Goal: Task Accomplishment & Management: Manage account settings

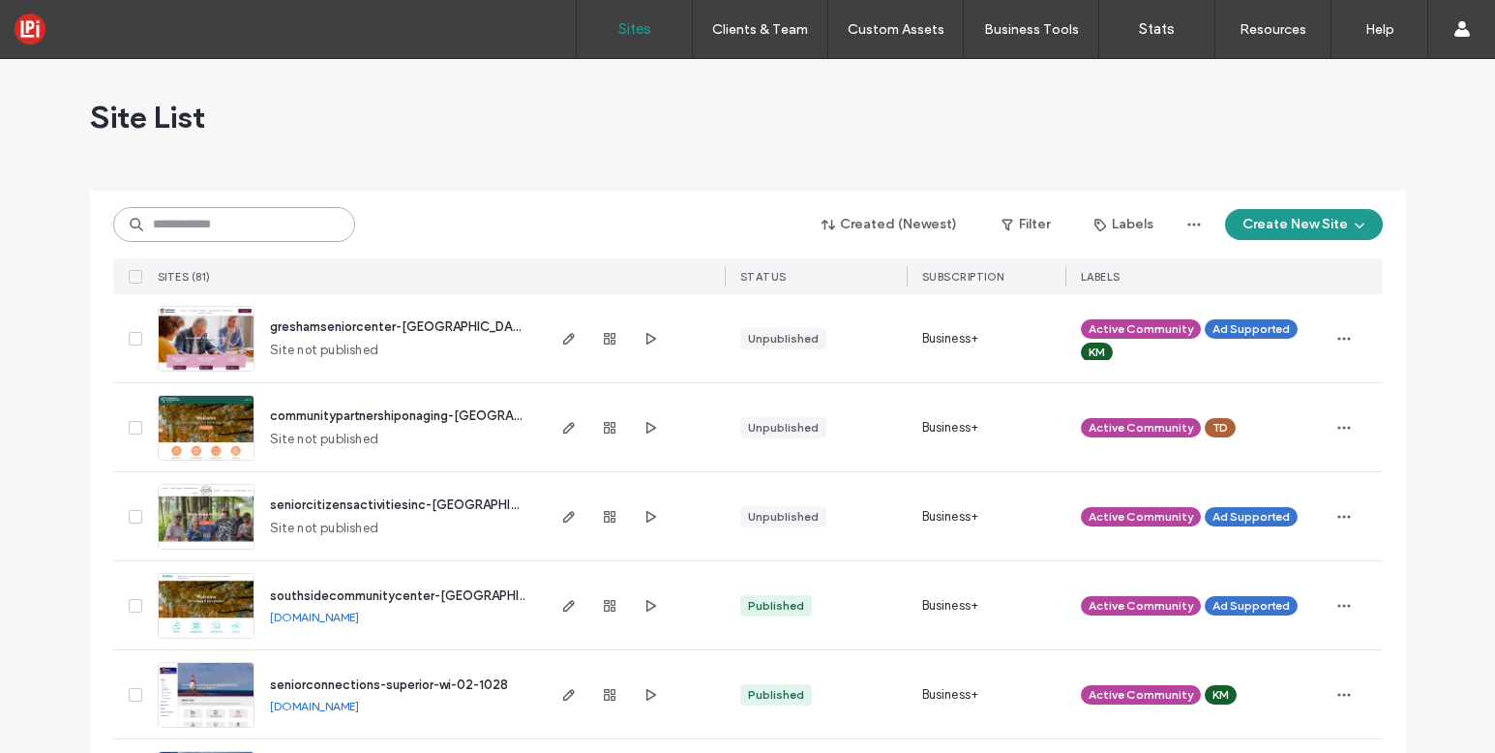
click at [271, 214] on input at bounding box center [234, 224] width 242 height 35
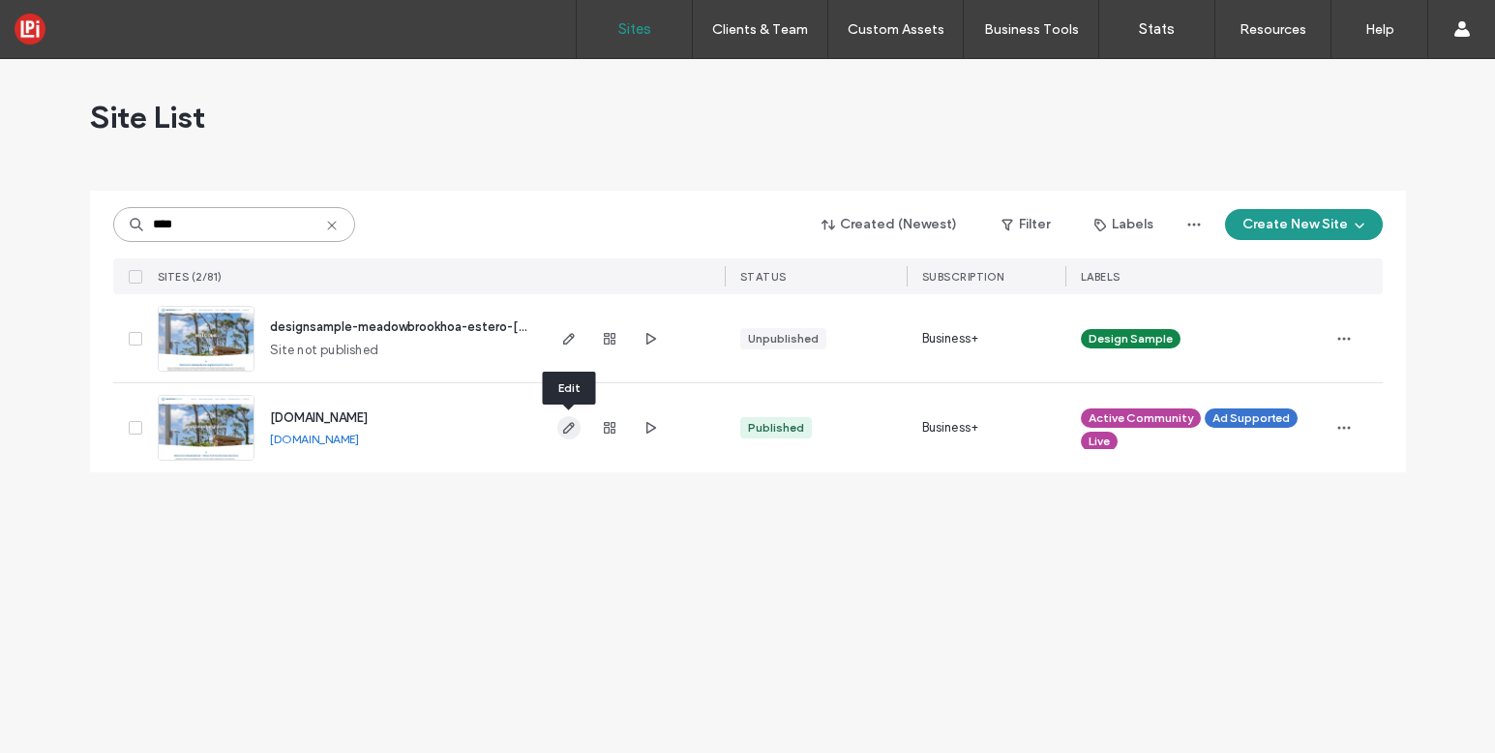
type input "****"
click at [565, 429] on use "button" at bounding box center [568, 428] width 12 height 12
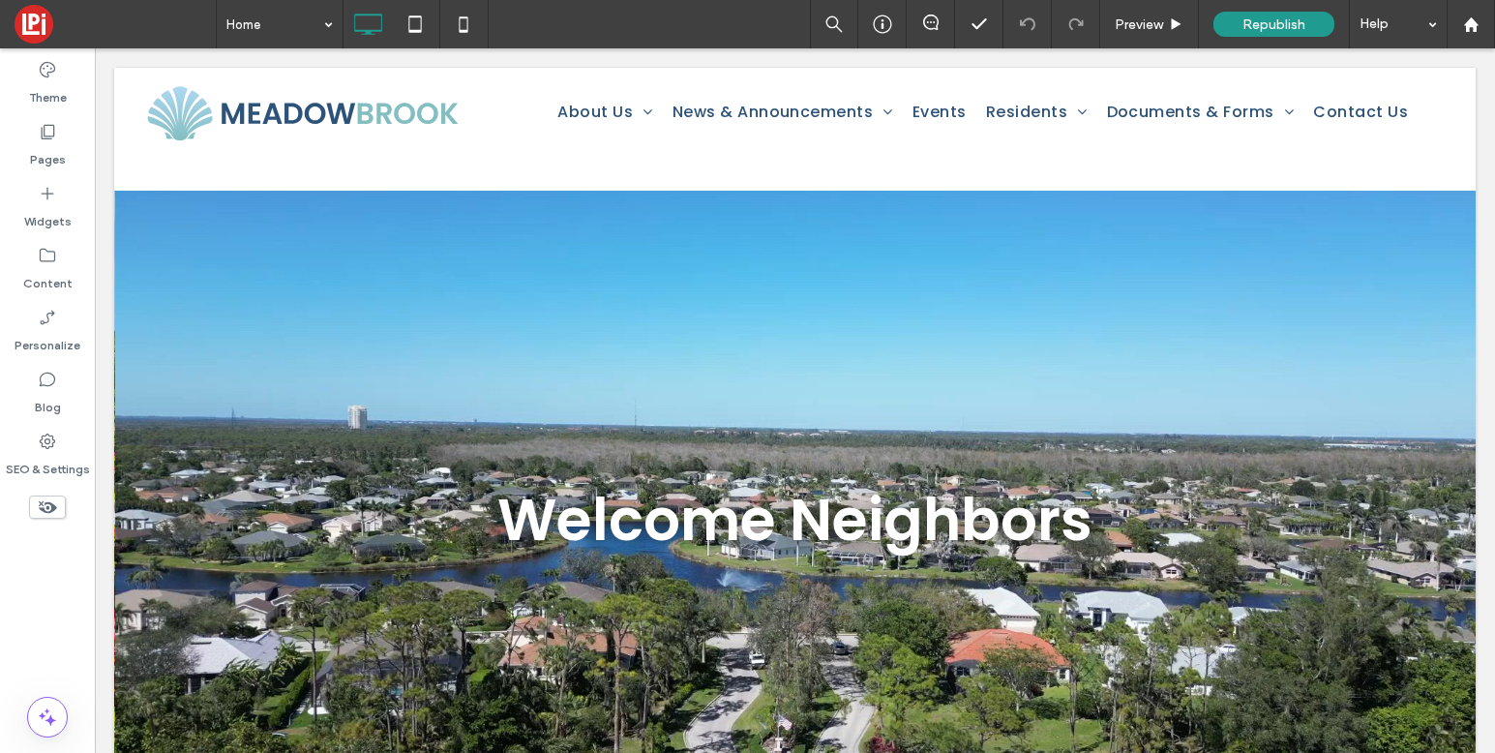
scroll to position [2767, 0]
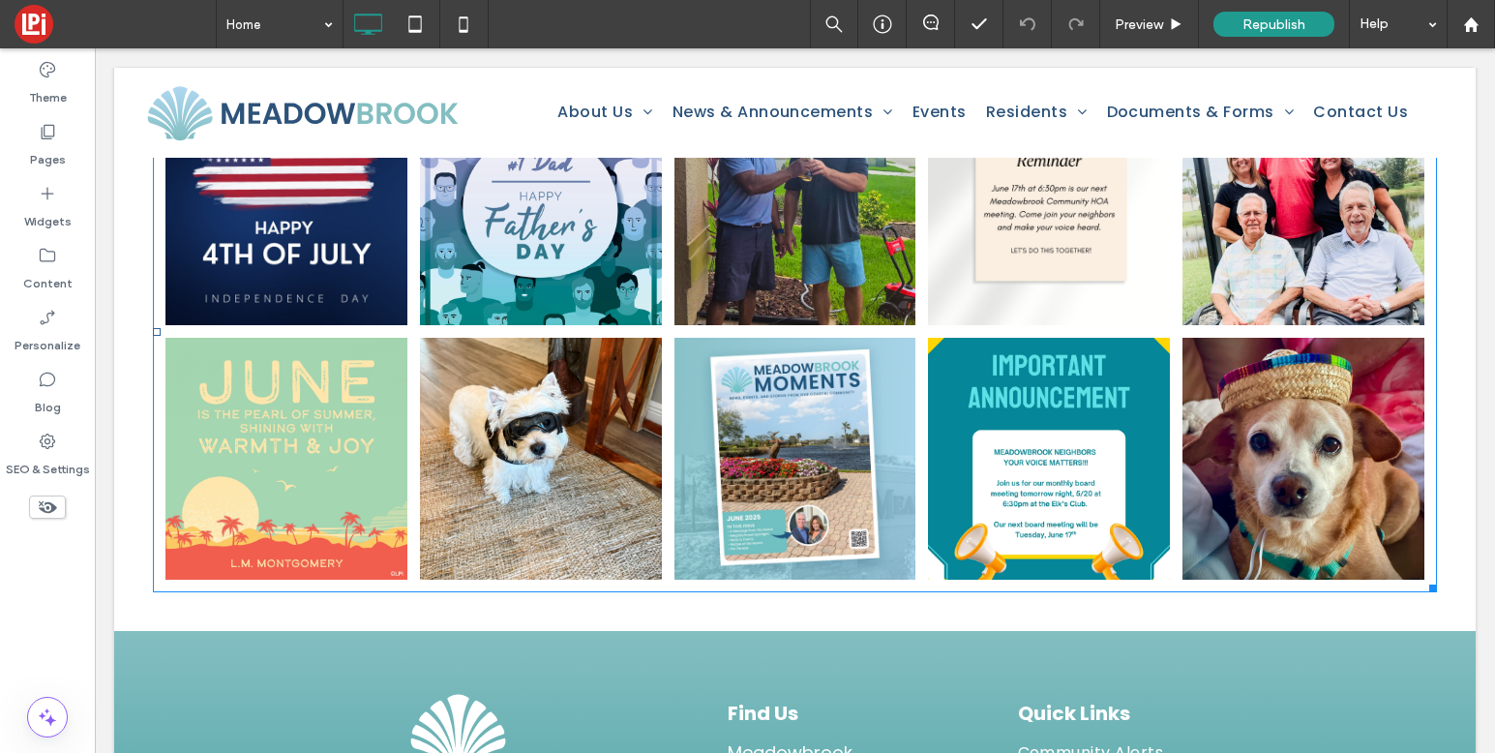
click at [574, 338] on link at bounding box center [541, 459] width 242 height 242
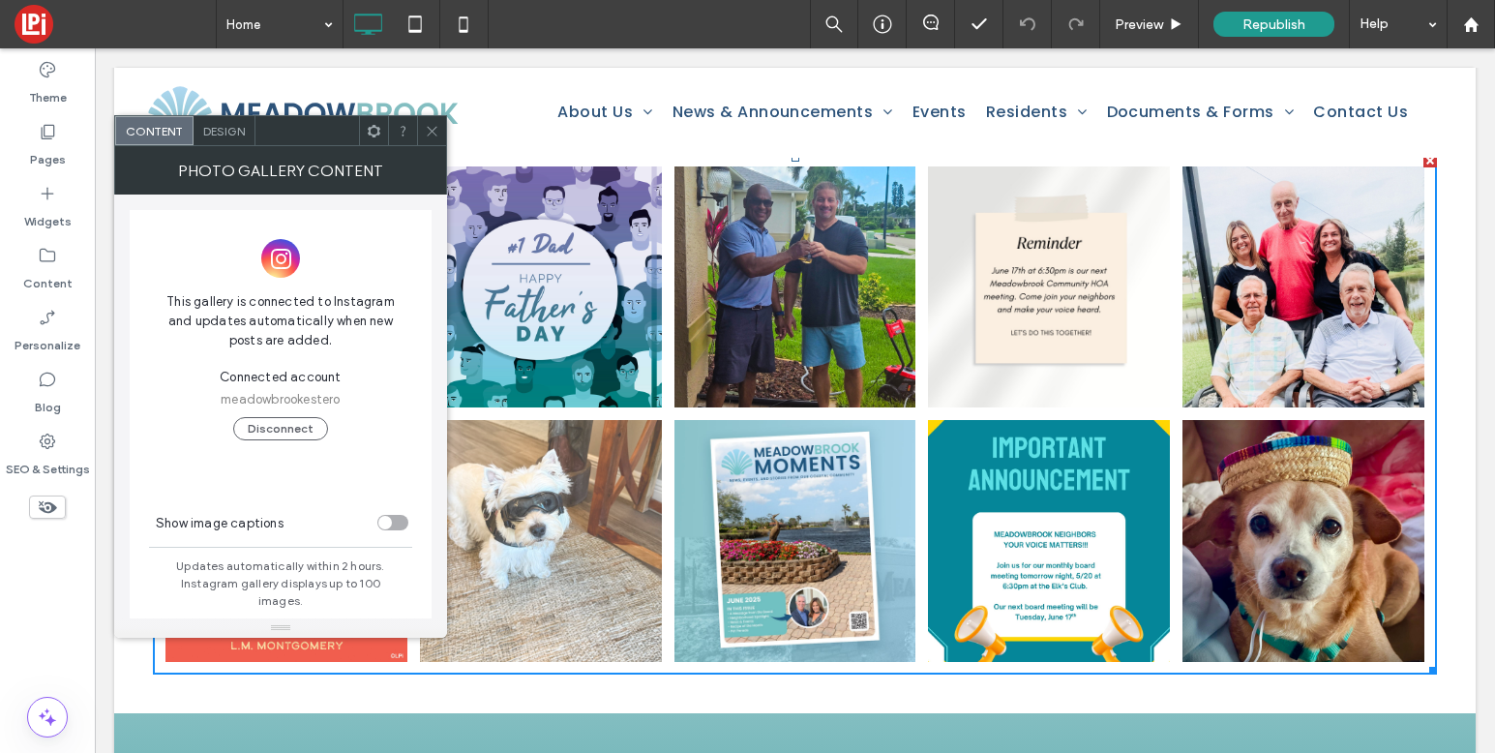
scroll to position [2674, 0]
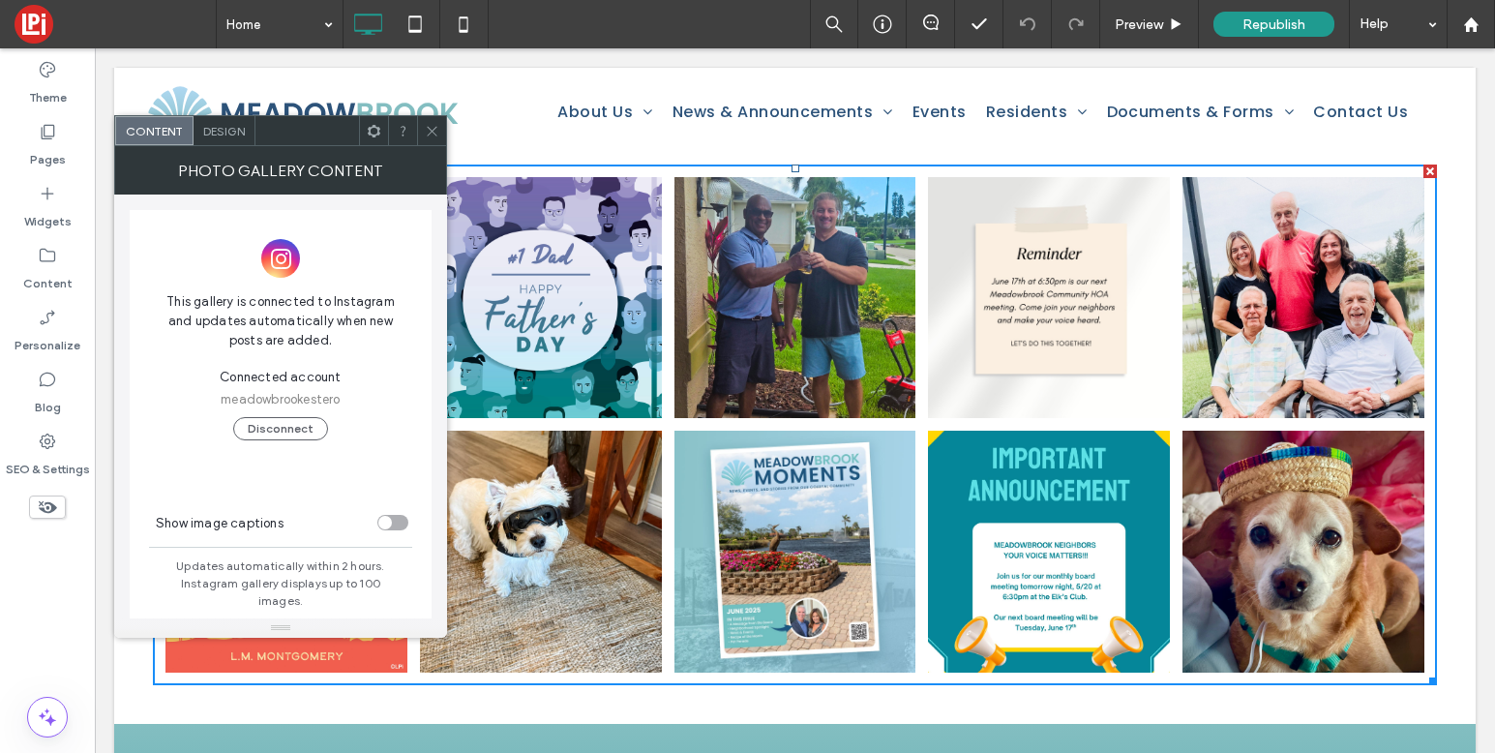
click at [428, 129] on icon at bounding box center [432, 131] width 15 height 15
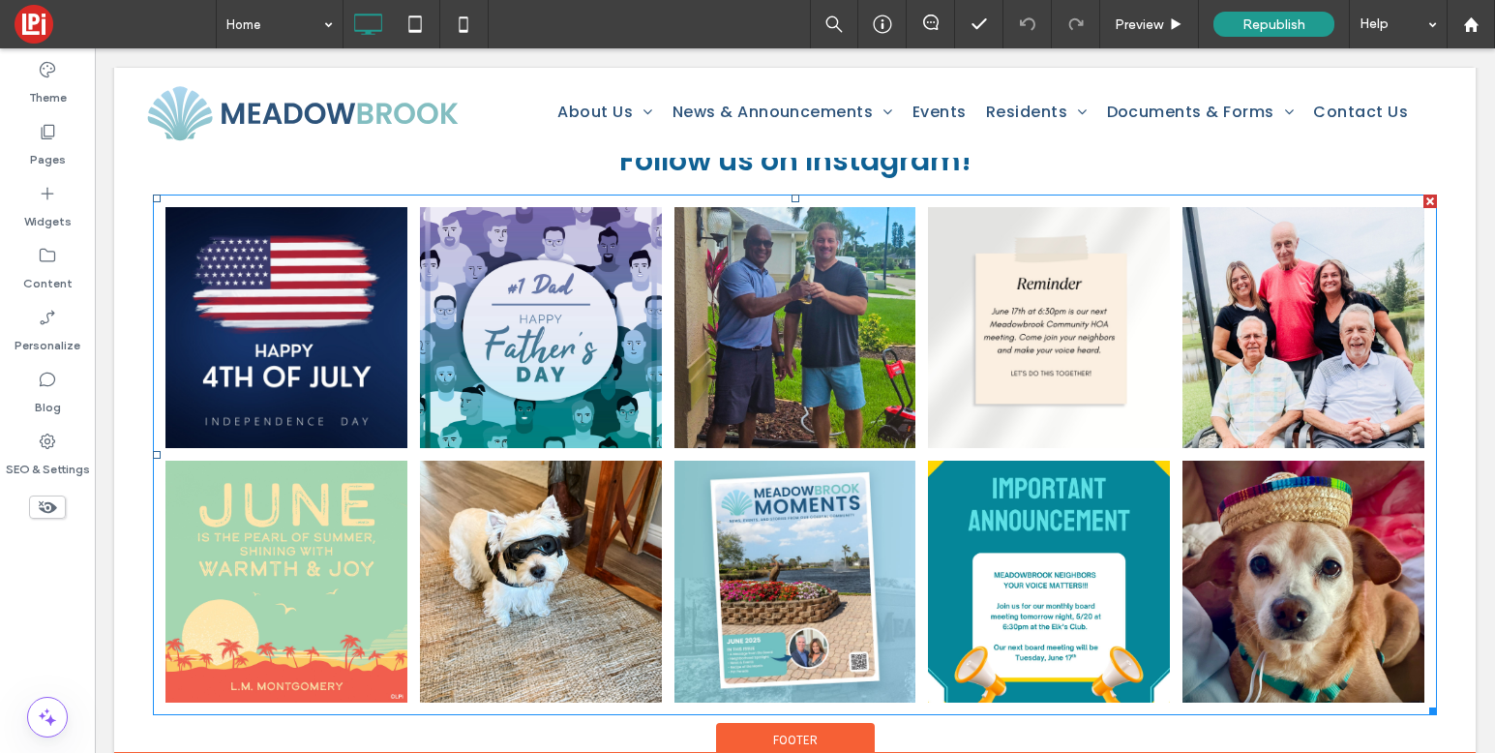
scroll to position [2645, 0]
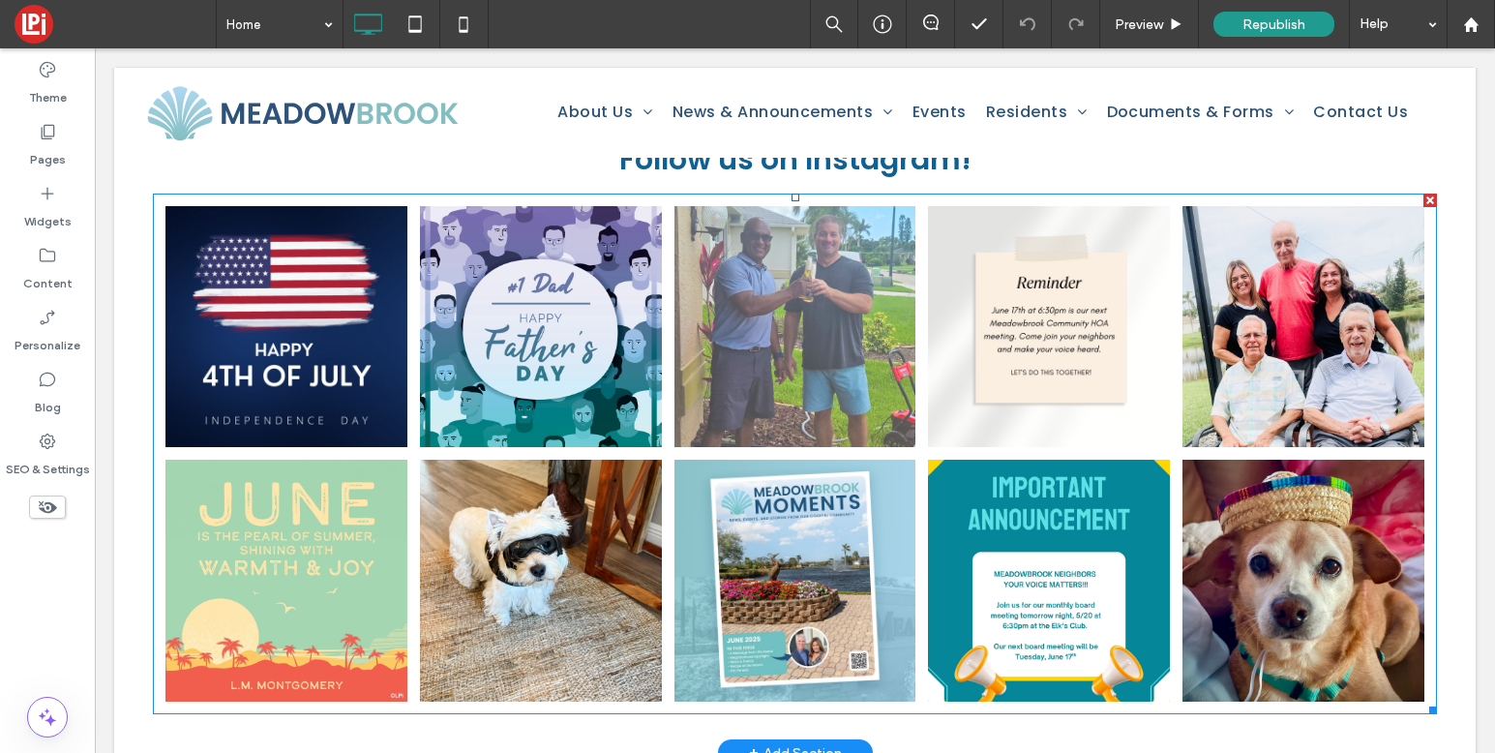
click at [672, 429] on li "Neighbors on Coral Bean celebrating Father's Day together! Button" at bounding box center [795, 326] width 254 height 254
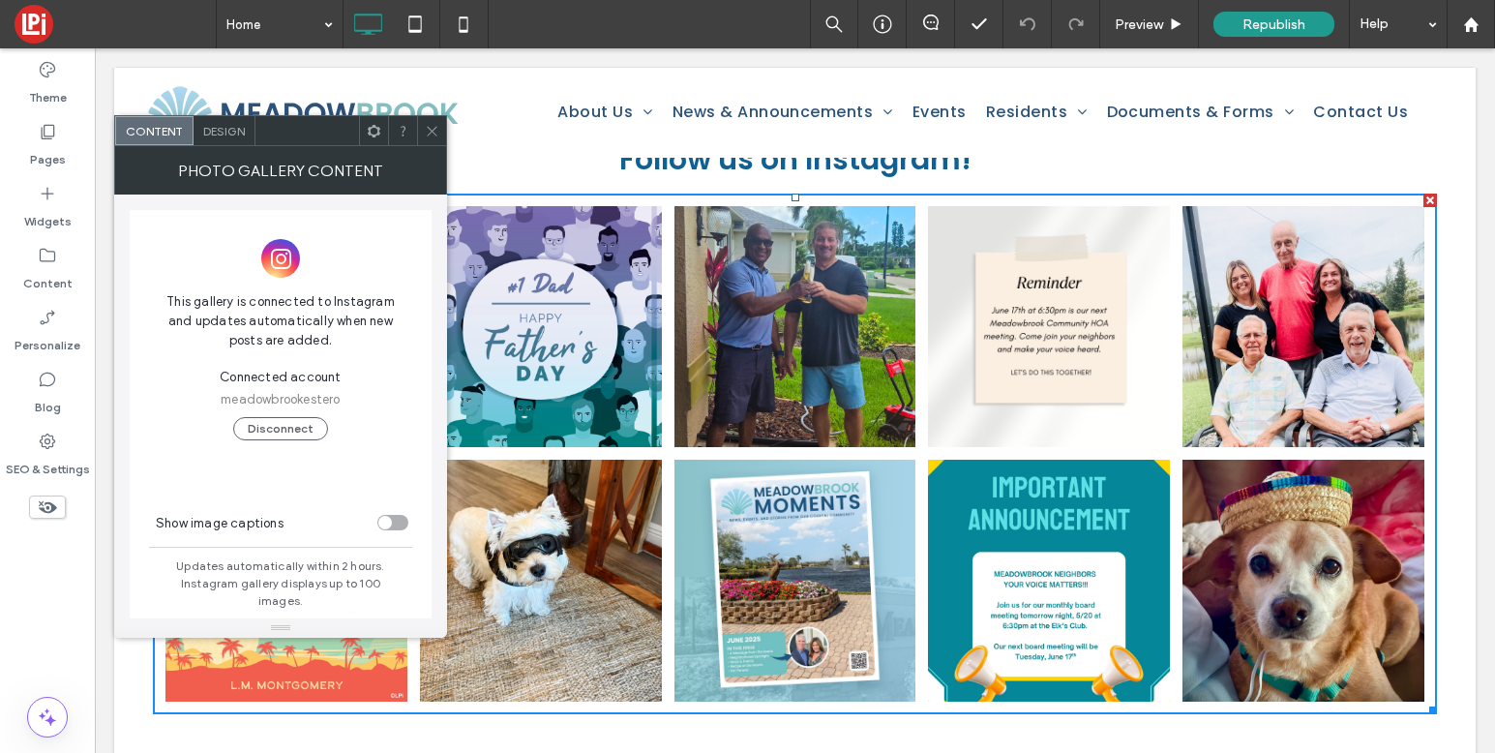
click at [432, 127] on icon at bounding box center [432, 131] width 15 height 15
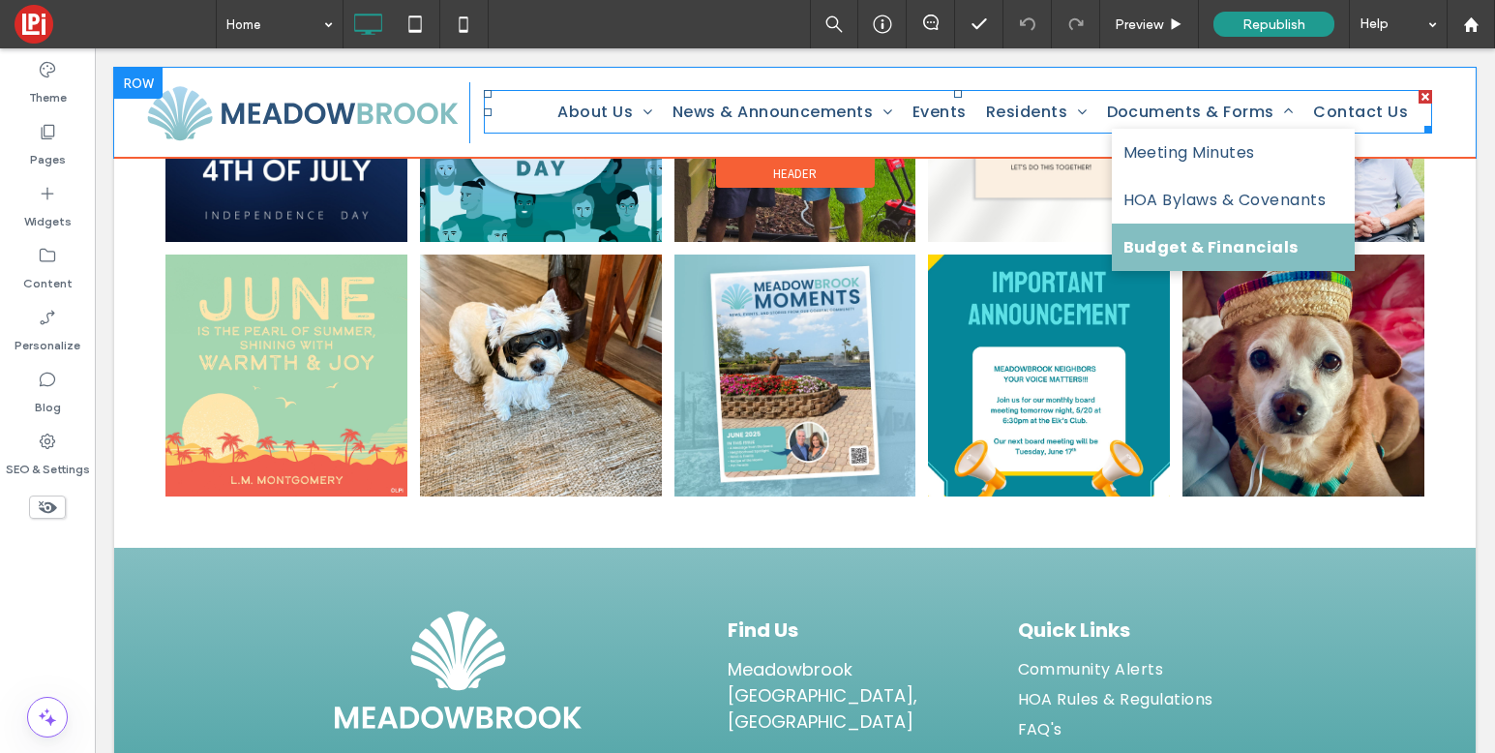
scroll to position [2914, 0]
